Goal: Find specific page/section: Find specific page/section

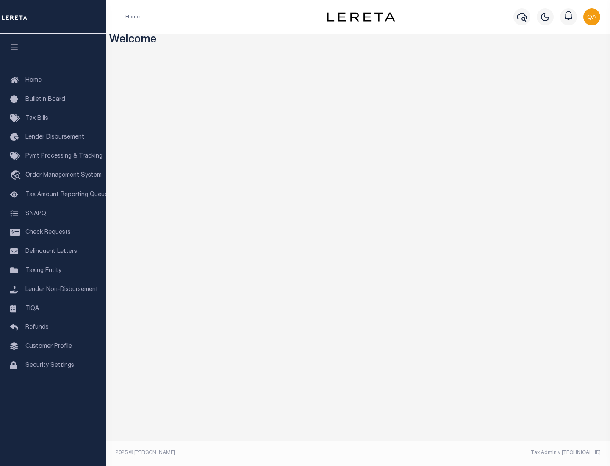
click at [53, 309] on link "TIQA" at bounding box center [53, 309] width 106 height 19
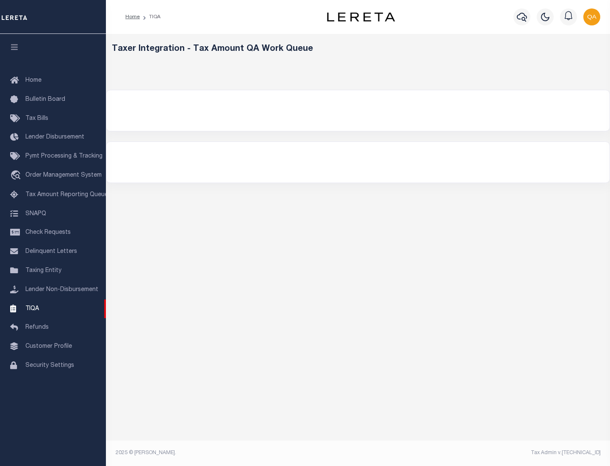
select select "200"
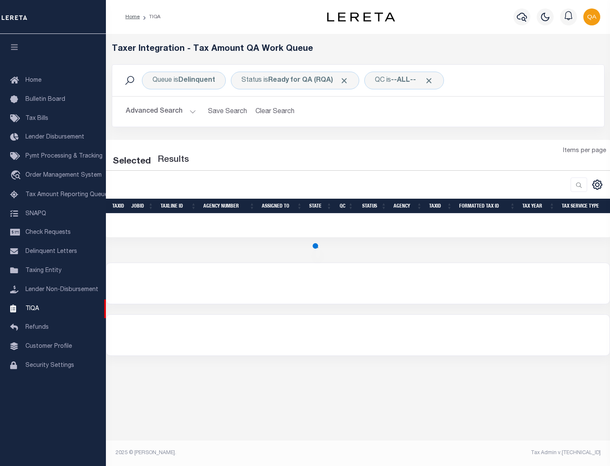
select select "200"
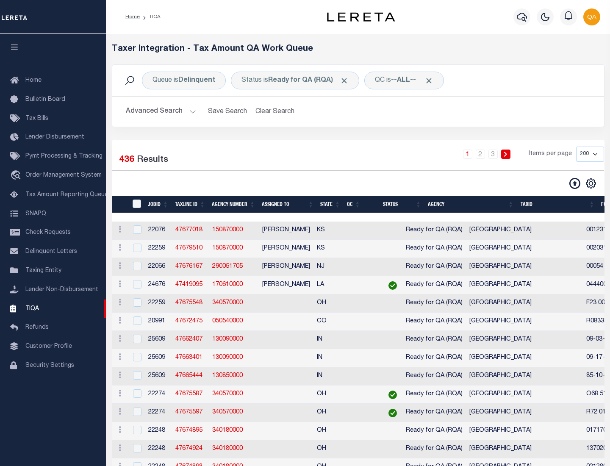
click at [347, 81] on span "Click to Remove" at bounding box center [344, 80] width 9 height 9
